Goal: Task Accomplishment & Management: Manage account settings

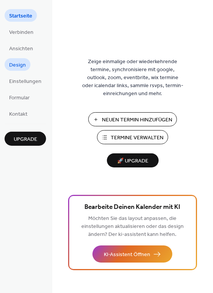
click at [18, 65] on span "Design" at bounding box center [17, 65] width 17 height 8
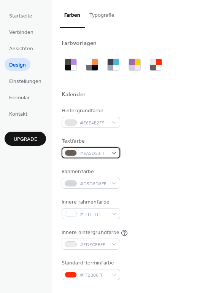
click at [105, 154] on span "#6A5D53FF" at bounding box center [94, 154] width 28 height 8
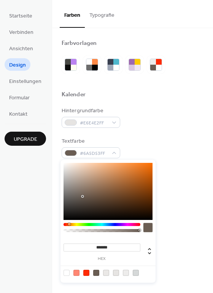
click at [69, 217] on div at bounding box center [108, 191] width 89 height 57
type input "*******"
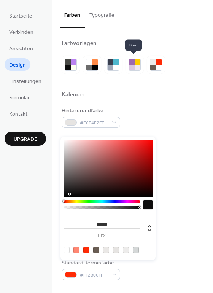
click at [97, 13] on button "Typografie" at bounding box center [102, 13] width 34 height 27
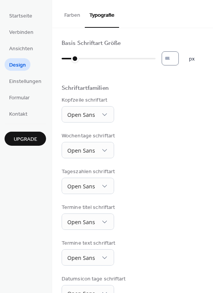
click at [178, 59] on input "*" at bounding box center [170, 58] width 17 height 14
click at [178, 59] on input "**" at bounding box center [170, 58] width 17 height 14
type input "**"
click at [178, 59] on input "**" at bounding box center [170, 58] width 17 height 14
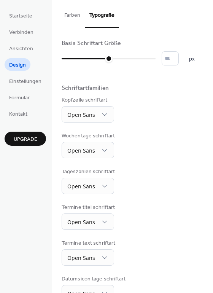
click at [71, 18] on button "Farben" at bounding box center [72, 13] width 25 height 27
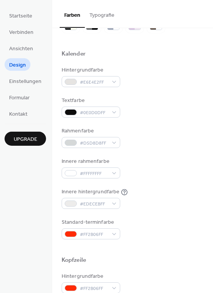
scroll to position [46, 0]
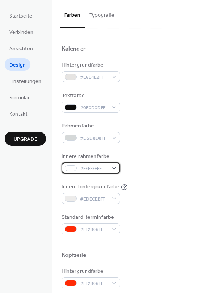
click at [104, 167] on span "#FFFFFFFF" at bounding box center [94, 169] width 28 height 8
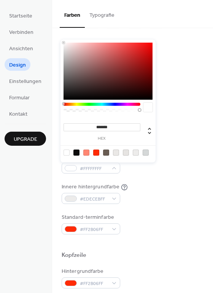
click at [66, 93] on div at bounding box center [108, 71] width 89 height 57
type input "*******"
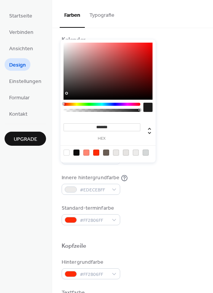
scroll to position [68, 0]
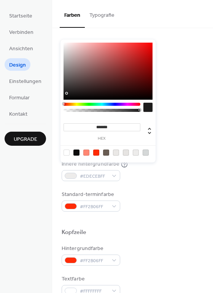
click at [190, 151] on div "Hintergrundfarbe #E6E4E2FF Textfarbe #0E0D0DFF Rahmenfarbe #D5D8D8FF Innere rah…" at bounding box center [133, 124] width 142 height 173
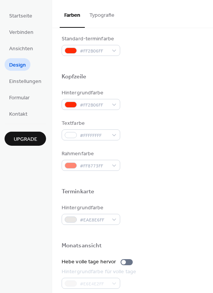
scroll to position [228, 0]
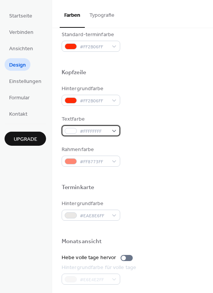
click at [97, 125] on div "#FFFFFFFF" at bounding box center [91, 130] width 59 height 11
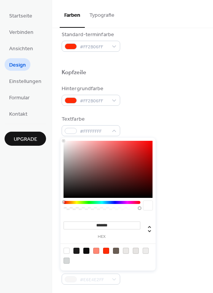
click at [70, 193] on div at bounding box center [108, 169] width 89 height 57
click at [67, 144] on div at bounding box center [108, 169] width 89 height 57
type input "*******"
click at [196, 151] on div "Rahmenfarbe #FF8773FF" at bounding box center [133, 156] width 142 height 21
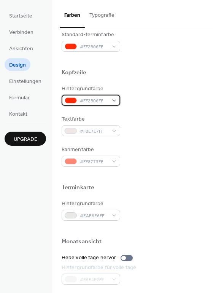
click at [102, 103] on span "#FF2B06FF" at bounding box center [94, 101] width 28 height 8
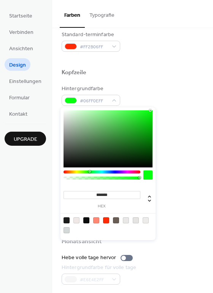
click at [89, 171] on div at bounding box center [102, 171] width 77 height 3
click at [134, 129] on div at bounding box center [108, 138] width 89 height 57
click at [147, 118] on div at bounding box center [108, 138] width 89 height 57
click at [143, 141] on div at bounding box center [108, 138] width 89 height 57
type input "*******"
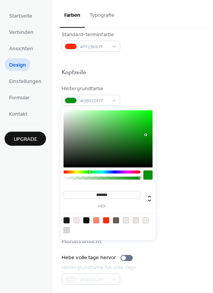
click at [146, 135] on div at bounding box center [108, 138] width 89 height 57
click at [183, 151] on div "Rahmenfarbe #FF8773FF" at bounding box center [133, 156] width 142 height 21
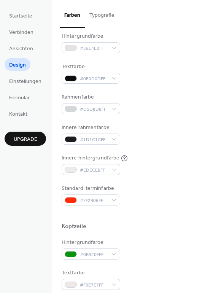
scroll to position [0, 0]
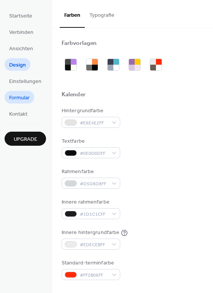
click at [16, 99] on span "Formular" at bounding box center [19, 98] width 21 height 8
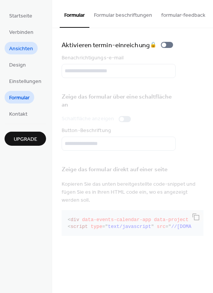
click at [22, 49] on span "Ansichten" at bounding box center [21, 49] width 24 height 8
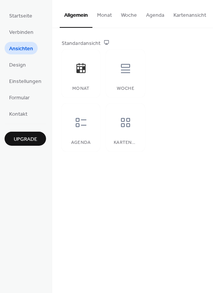
click at [108, 18] on button "Monat" at bounding box center [104, 13] width 24 height 27
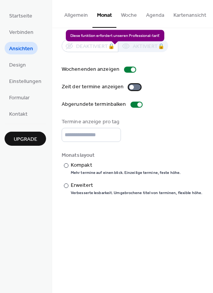
click at [134, 90] on div at bounding box center [135, 87] width 12 height 6
click at [150, 16] on button "Agenda" at bounding box center [155, 13] width 27 height 27
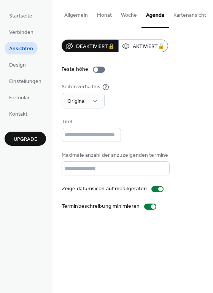
click at [124, 19] on button "Woche" at bounding box center [128, 13] width 25 height 27
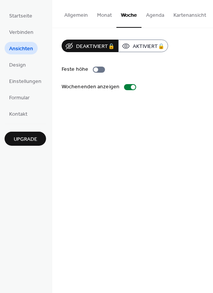
click at [183, 15] on button "Kartenansicht" at bounding box center [190, 13] width 42 height 27
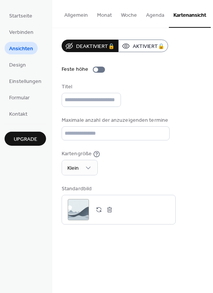
click at [105, 18] on button "Monat" at bounding box center [104, 13] width 24 height 27
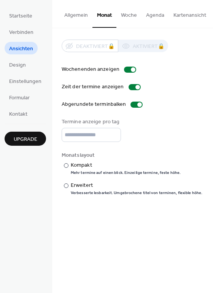
click at [75, 16] on button "Allgemein" at bounding box center [76, 13] width 33 height 27
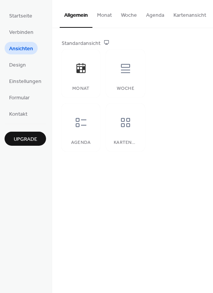
click at [24, 22] on ul "Startseite Verbinden Ansichten Design Einstellungen Formular Kontakt" at bounding box center [25, 64] width 41 height 111
click at [25, 18] on span "Startseite" at bounding box center [20, 16] width 23 height 8
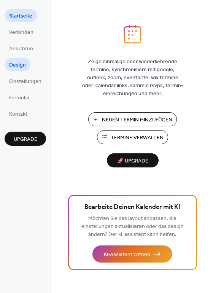
click at [19, 64] on span "Design" at bounding box center [17, 65] width 17 height 8
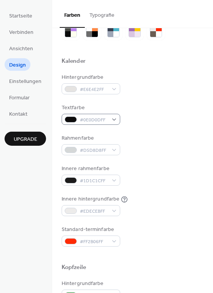
scroll to position [23, 0]
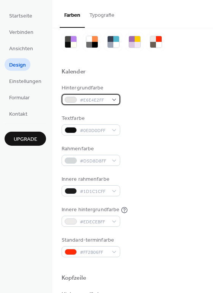
click at [100, 100] on span "#E6E4E2FF" at bounding box center [94, 100] width 28 height 8
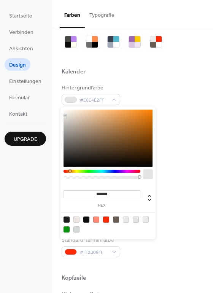
click at [76, 113] on div at bounding box center [108, 138] width 89 height 57
type input "*******"
click at [73, 113] on div at bounding box center [108, 138] width 89 height 57
click at [188, 94] on div "Hintergrundfarbe #F1E4D8FF" at bounding box center [133, 94] width 142 height 21
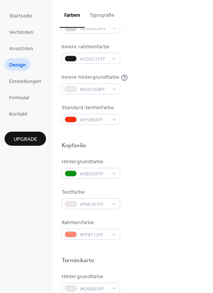
scroll to position [160, 0]
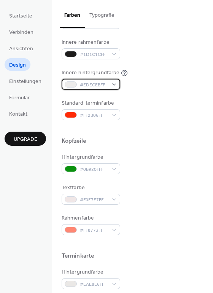
click at [114, 86] on div "#EDECEBFF" at bounding box center [91, 84] width 59 height 11
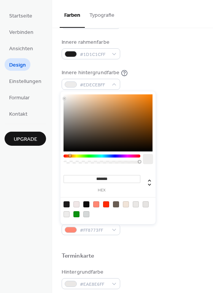
click at [75, 97] on div at bounding box center [108, 122] width 89 height 57
click at [68, 95] on div at bounding box center [108, 122] width 89 height 57
click at [67, 97] on div at bounding box center [108, 122] width 89 height 57
type input "*******"
click at [185, 109] on div "Standard-terminfarbe #FF2B06FF" at bounding box center [133, 109] width 142 height 21
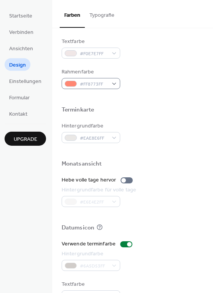
scroll to position [320, 0]
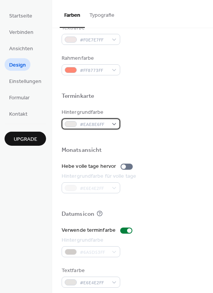
click at [112, 123] on div "#EAE8E6FF" at bounding box center [91, 123] width 59 height 11
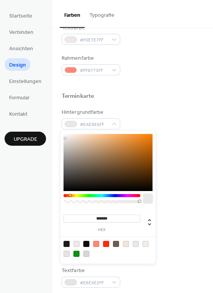
type input "*******"
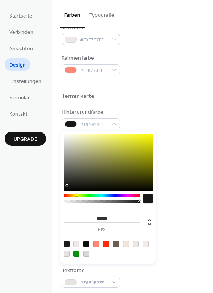
click at [68, 185] on div at bounding box center [108, 162] width 89 height 57
click at [180, 117] on div "Hintergrundfarbe #191918FF" at bounding box center [133, 118] width 142 height 21
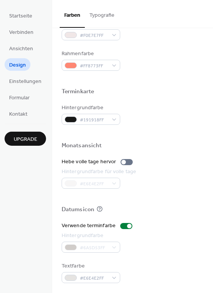
scroll to position [326, 0]
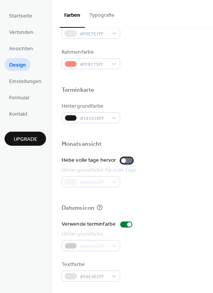
click at [126, 161] on div at bounding box center [127, 161] width 12 height 6
